Goal: Navigation & Orientation: Find specific page/section

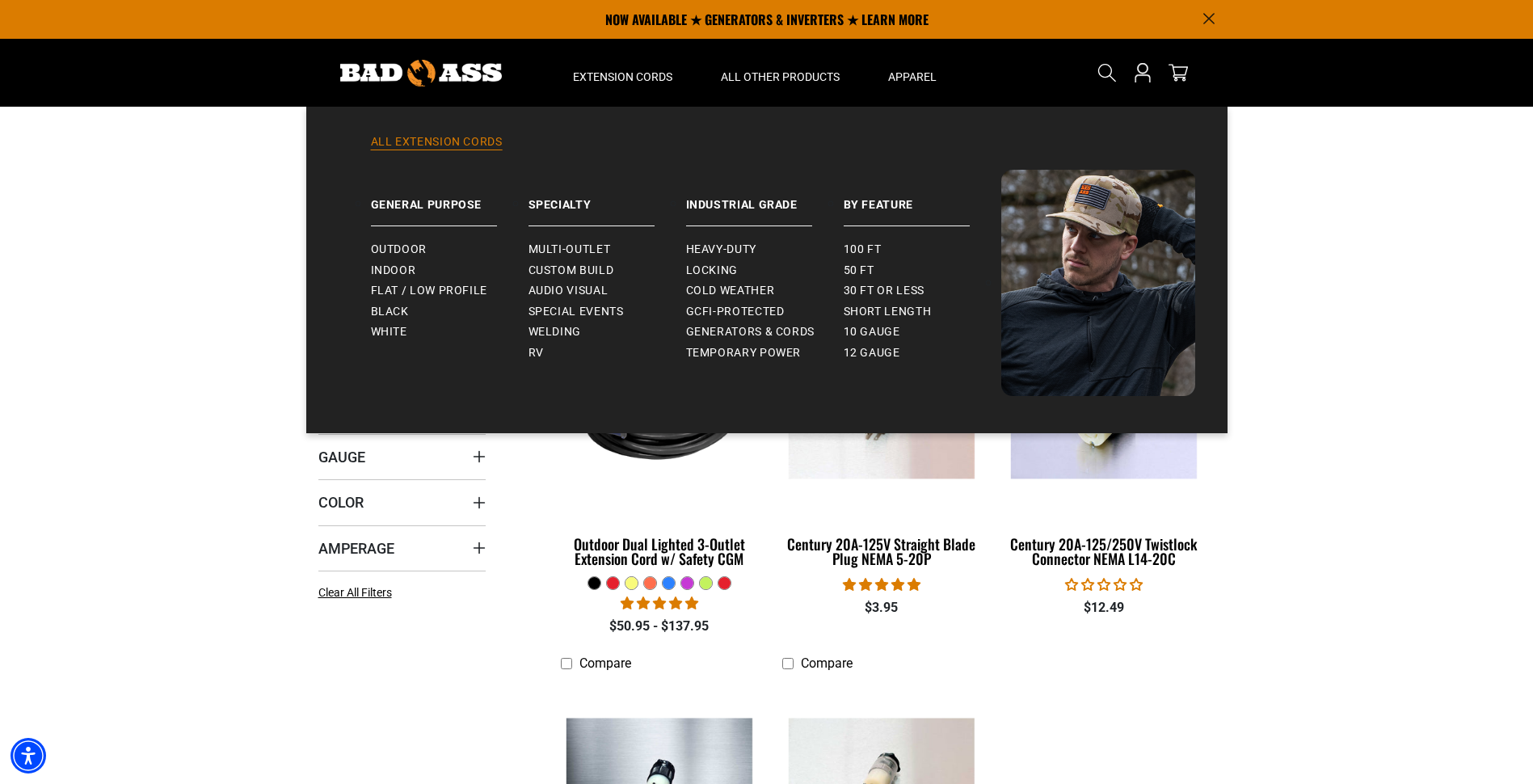
click at [462, 141] on link "All Extension Cords" at bounding box center [767, 151] width 857 height 35
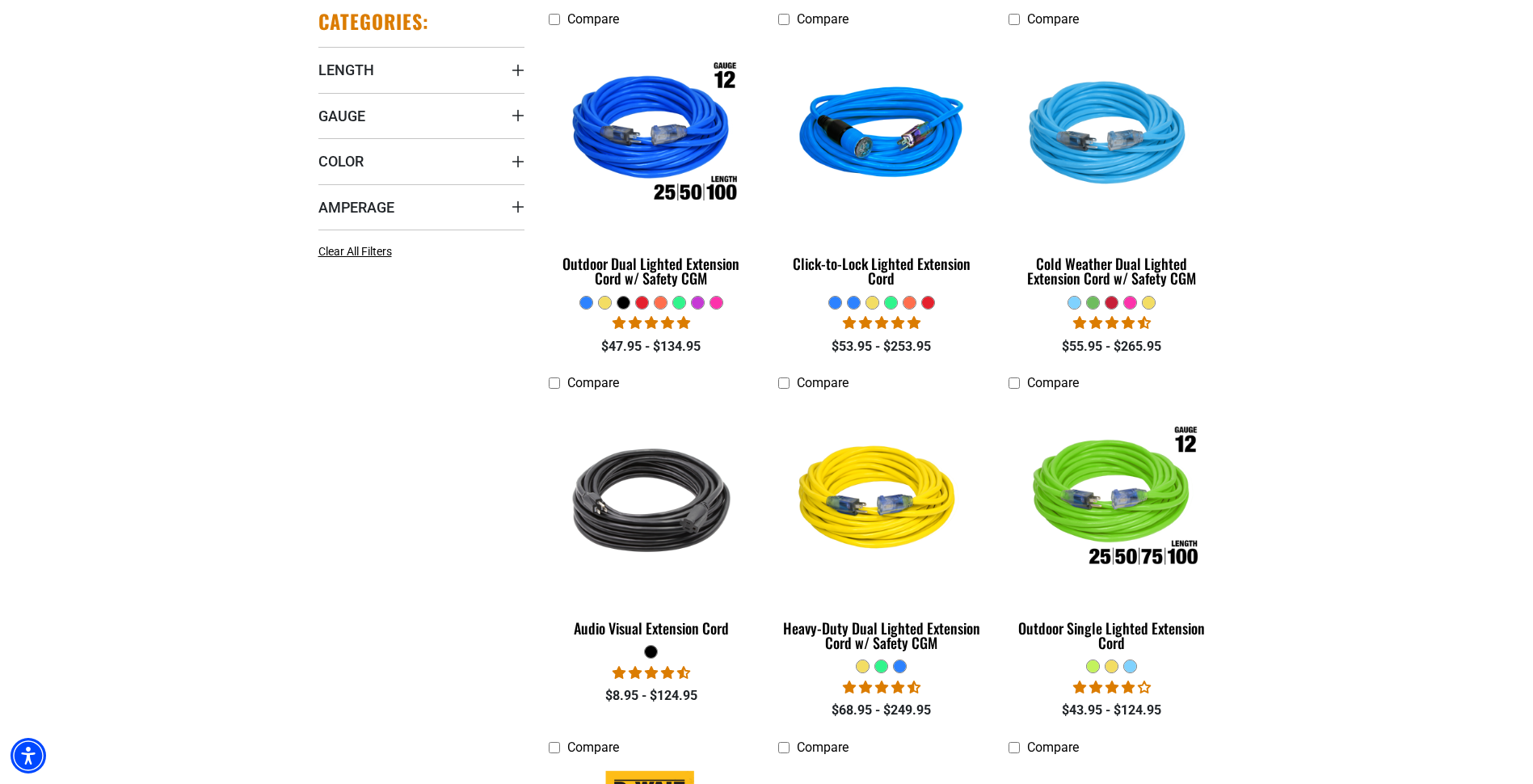
scroll to position [484, 0]
